Goal: Find specific page/section

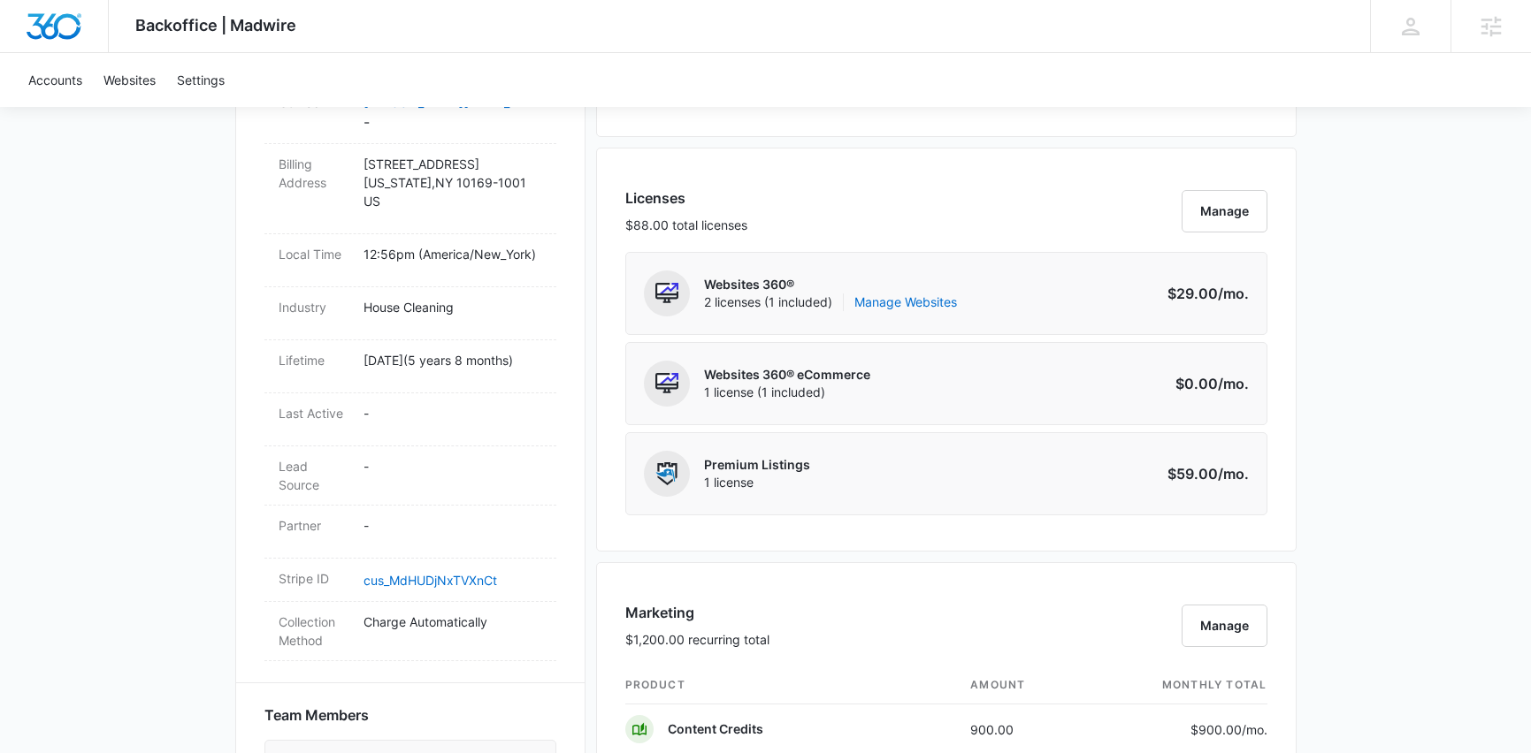
scroll to position [622, 0]
